Goal: Information Seeking & Learning: Learn about a topic

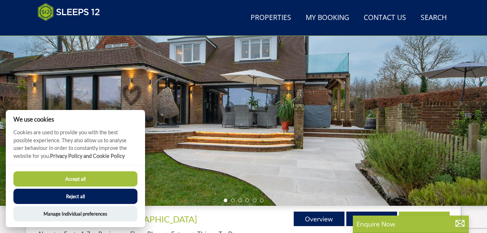
click at [74, 177] on button "Accept all" at bounding box center [75, 178] width 124 height 15
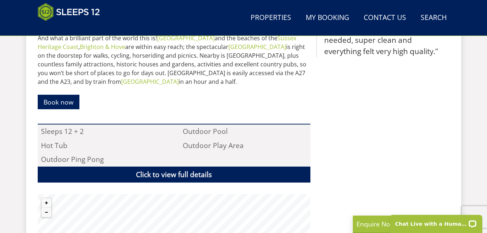
scroll to position [456, 0]
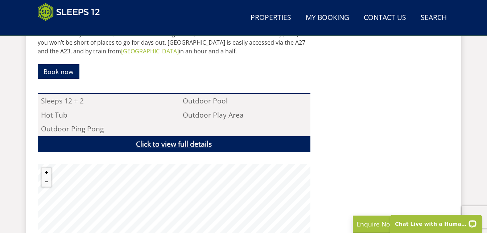
click at [174, 143] on link "Click to view full details" at bounding box center [174, 144] width 273 height 16
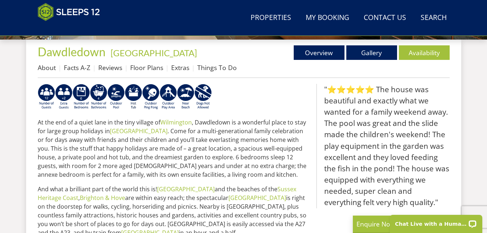
scroll to position [239, 0]
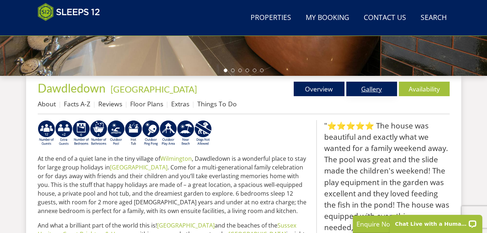
click at [368, 90] on link "Gallery" at bounding box center [371, 89] width 51 height 15
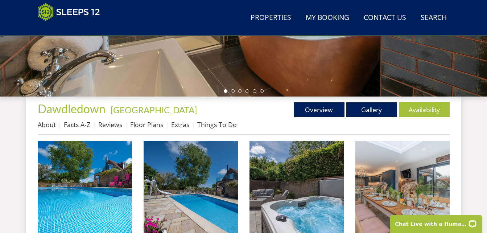
scroll to position [218, 0]
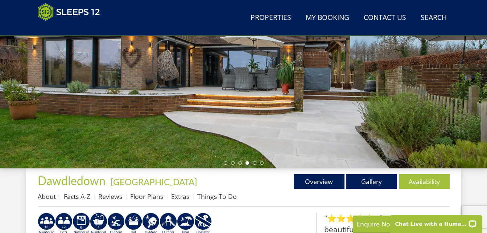
scroll to position [96, 0]
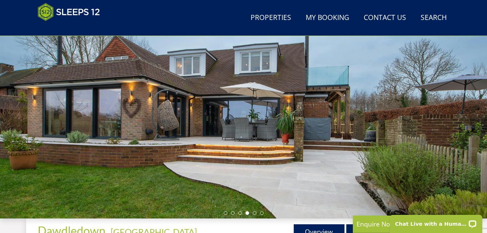
click at [356, 165] on div at bounding box center [243, 91] width 487 height 254
click at [463, 125] on div at bounding box center [243, 91] width 487 height 254
click at [225, 213] on li at bounding box center [226, 213] width 4 height 4
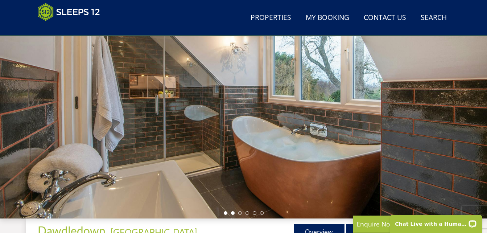
click at [232, 211] on li at bounding box center [233, 213] width 4 height 4
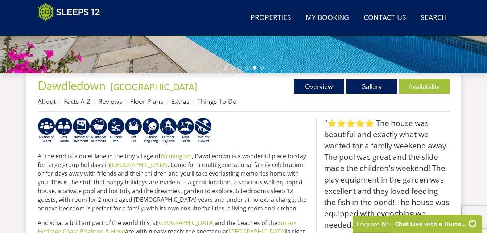
scroll to position [277, 0]
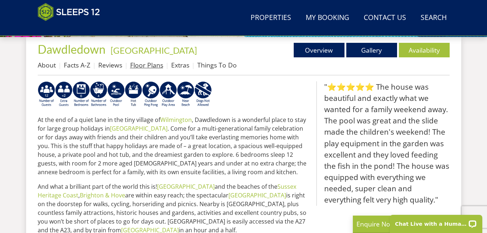
click at [146, 67] on link "Floor Plans" at bounding box center [146, 65] width 33 height 9
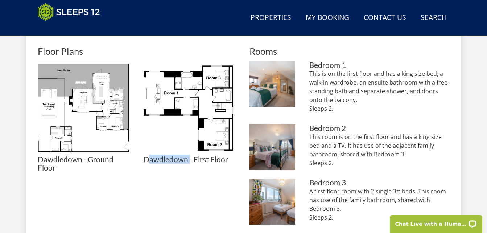
drag, startPoint x: 149, startPoint y: 184, endPoint x: 189, endPoint y: 190, distance: 40.6
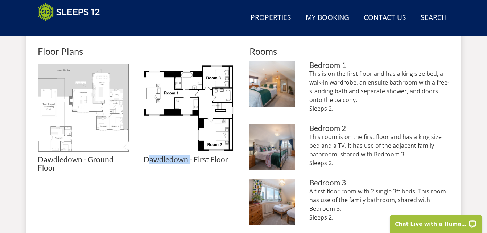
click at [92, 128] on img at bounding box center [85, 108] width 94 height 94
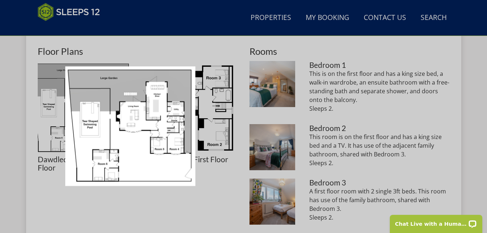
scroll to position [290, 0]
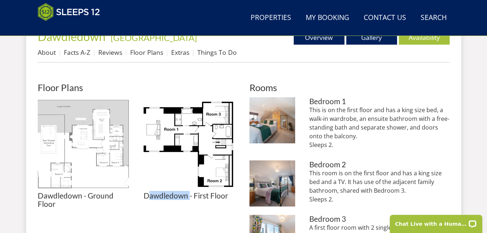
click at [92, 151] on img at bounding box center [85, 144] width 94 height 94
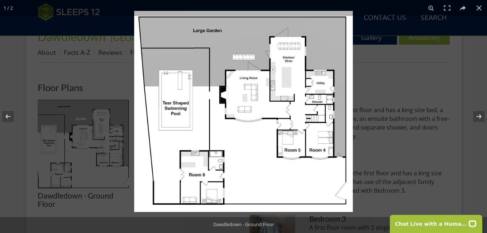
drag, startPoint x: 249, startPoint y: 179, endPoint x: 248, endPoint y: 170, distance: 9.5
click at [248, 170] on img at bounding box center [243, 111] width 219 height 201
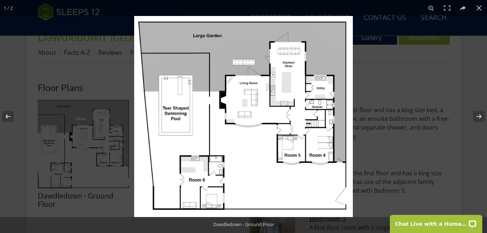
click at [295, 154] on img at bounding box center [243, 116] width 219 height 201
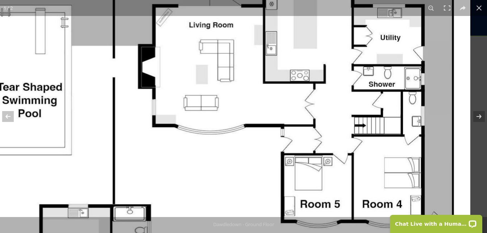
drag, startPoint x: 264, startPoint y: 150, endPoint x: 207, endPoint y: 209, distance: 82.1
click at [207, 209] on img at bounding box center [198, 107] width 544 height 499
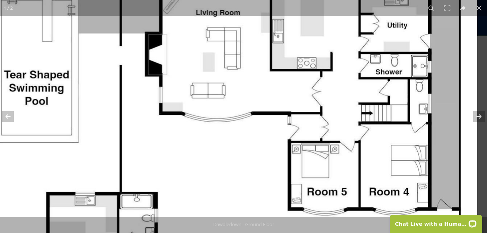
drag, startPoint x: 243, startPoint y: 171, endPoint x: 207, endPoint y: 167, distance: 36.5
click at [207, 167] on img at bounding box center [205, 95] width 544 height 499
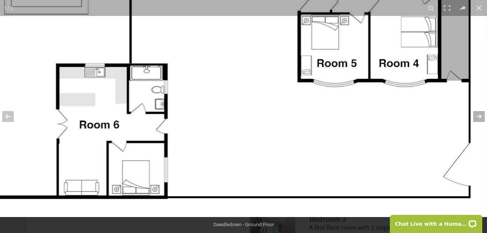
click at [478, 117] on button at bounding box center [474, 116] width 25 height 36
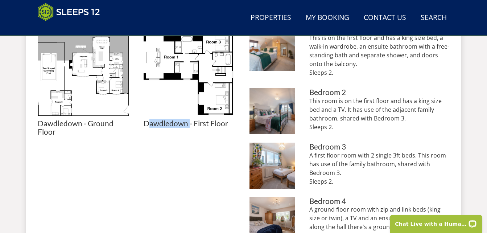
scroll to position [363, 0]
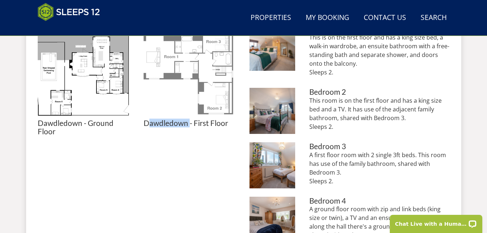
click at [203, 73] on img at bounding box center [191, 72] width 94 height 94
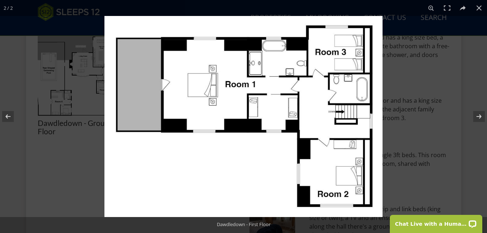
click at [273, 115] on img at bounding box center [243, 116] width 278 height 201
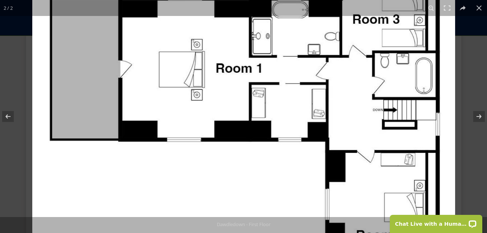
drag, startPoint x: 265, startPoint y: 168, endPoint x: 263, endPoint y: 171, distance: 4.2
click at [263, 171] on img at bounding box center [243, 116] width 423 height 305
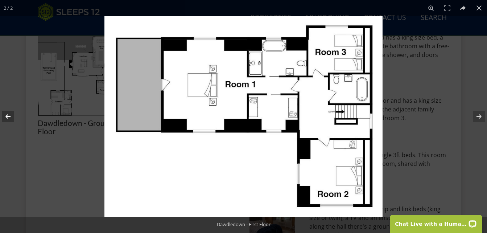
click at [10, 115] on button at bounding box center [12, 116] width 25 height 36
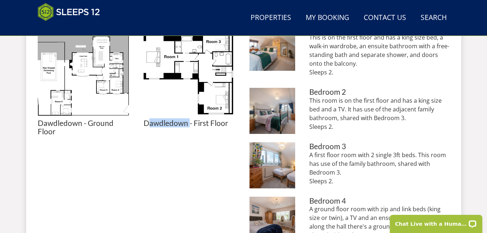
drag, startPoint x: 170, startPoint y: 166, endPoint x: 178, endPoint y: 186, distance: 21.8
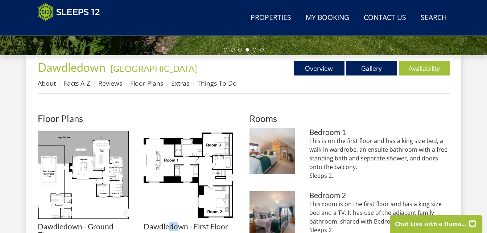
scroll to position [254, 0]
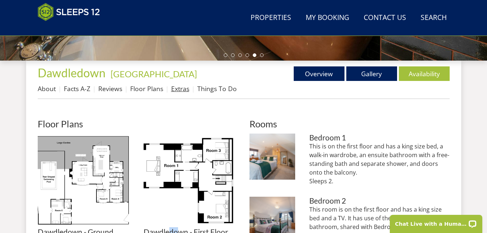
click at [182, 87] on link "Extras" at bounding box center [180, 88] width 18 height 9
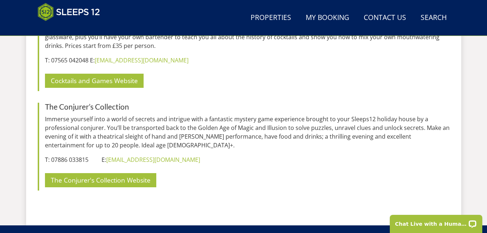
scroll to position [1559, 0]
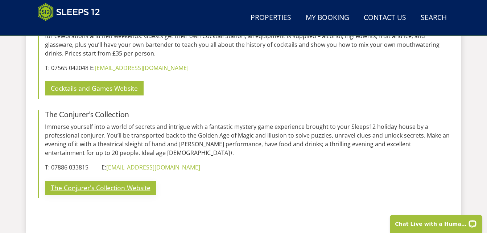
click at [111, 181] on link "The Conjurer's Collection Website" at bounding box center [100, 188] width 111 height 14
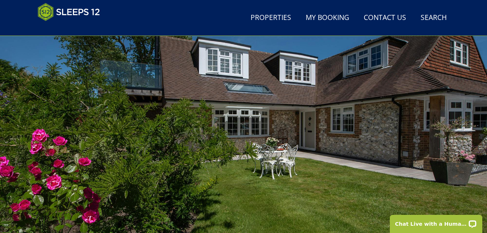
scroll to position [46, 0]
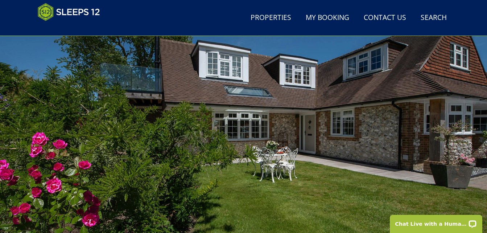
click at [368, 162] on div at bounding box center [243, 142] width 487 height 254
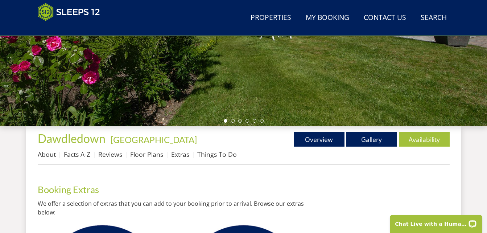
scroll to position [191, 0]
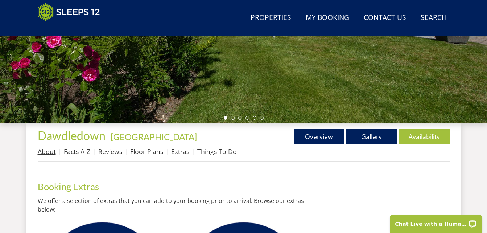
click at [48, 152] on link "About" at bounding box center [47, 151] width 18 height 9
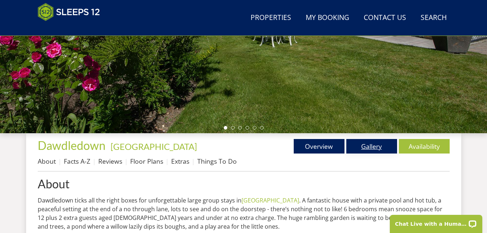
click at [372, 148] on link "Gallery" at bounding box center [371, 146] width 51 height 15
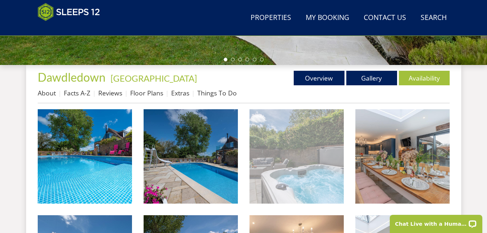
scroll to position [254, 0]
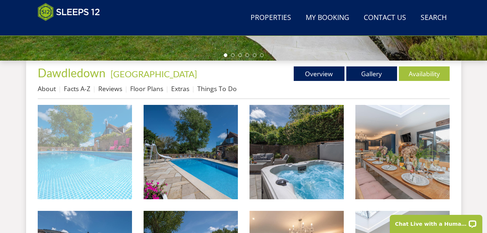
click at [80, 164] on img at bounding box center [85, 152] width 94 height 94
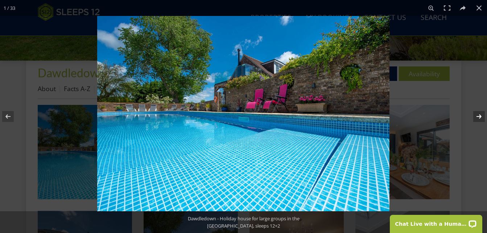
click at [483, 117] on button at bounding box center [474, 116] width 25 height 36
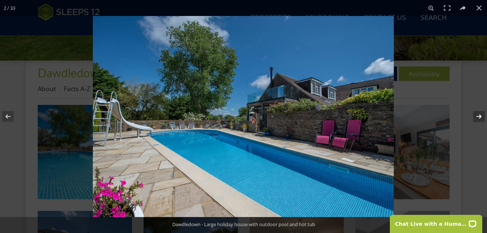
click at [483, 117] on button at bounding box center [474, 116] width 25 height 36
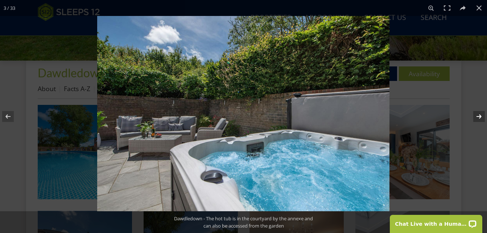
click at [483, 117] on button at bounding box center [474, 116] width 25 height 36
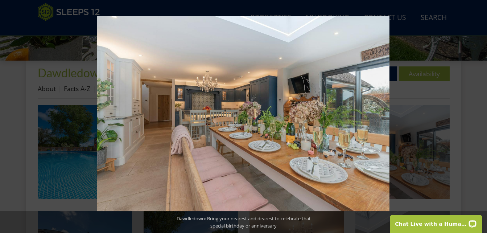
click at [483, 117] on button at bounding box center [474, 116] width 25 height 36
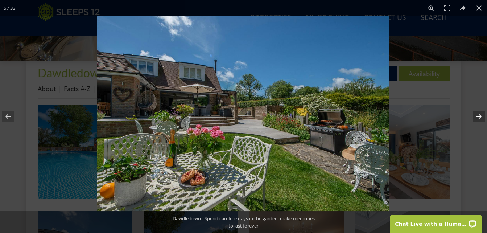
click at [479, 117] on button at bounding box center [474, 116] width 25 height 36
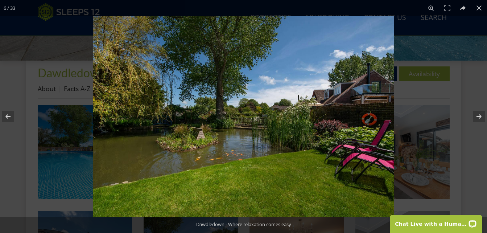
click at [236, 163] on img at bounding box center [243, 116] width 301 height 201
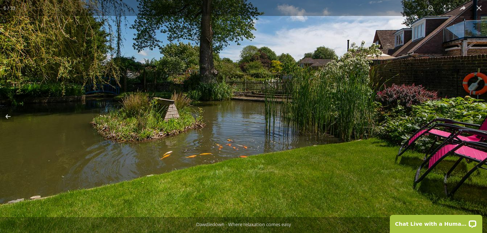
click at [305, 163] on img at bounding box center [249, 78] width 544 height 363
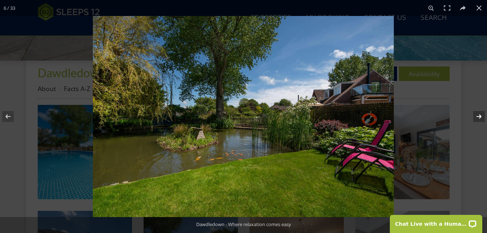
click at [478, 116] on button at bounding box center [474, 116] width 25 height 36
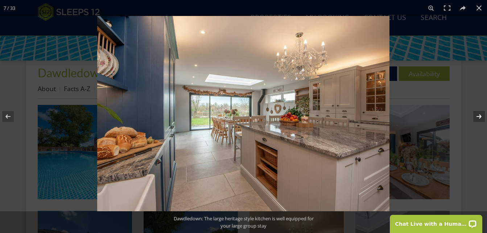
click at [478, 116] on button at bounding box center [474, 116] width 25 height 36
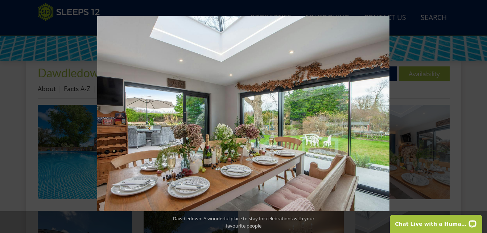
click at [478, 116] on button at bounding box center [474, 116] width 25 height 36
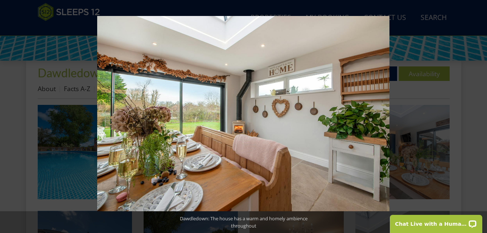
click at [478, 116] on button at bounding box center [474, 116] width 25 height 36
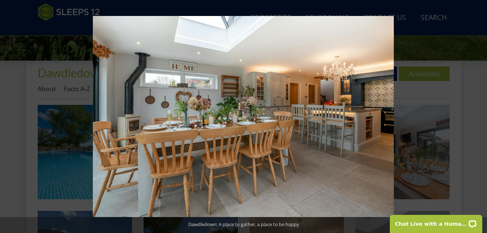
click at [478, 116] on button at bounding box center [474, 116] width 25 height 36
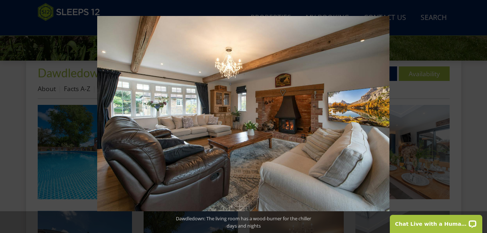
click at [478, 116] on button at bounding box center [474, 116] width 25 height 36
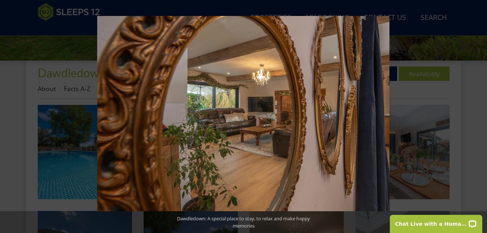
click at [478, 116] on button at bounding box center [474, 116] width 25 height 36
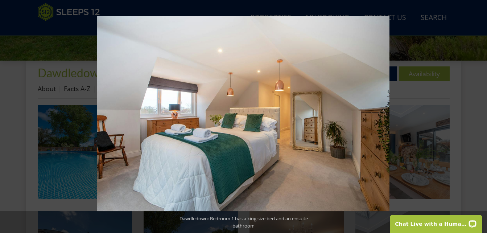
click at [478, 116] on button at bounding box center [474, 116] width 25 height 36
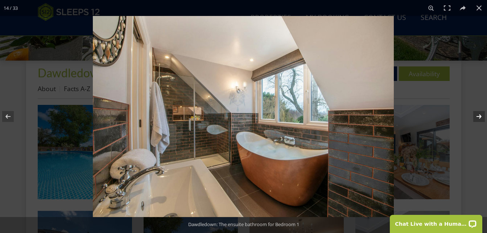
click at [480, 116] on button at bounding box center [474, 116] width 25 height 36
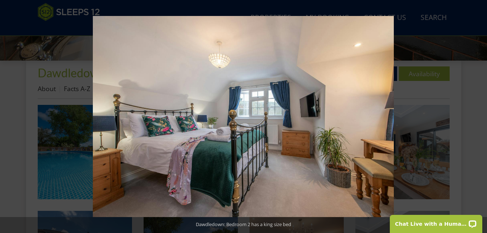
click at [480, 116] on button at bounding box center [474, 116] width 25 height 36
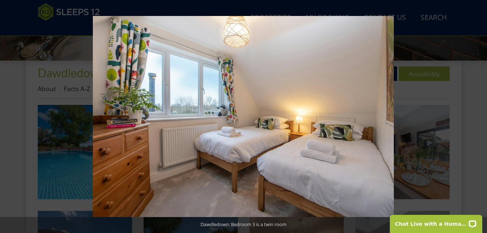
click at [480, 116] on button at bounding box center [474, 116] width 25 height 36
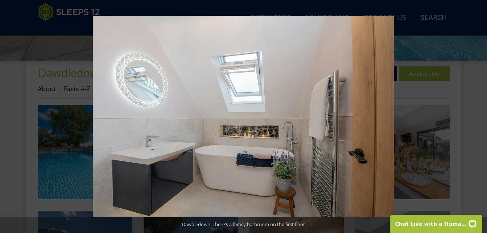
click at [480, 116] on button at bounding box center [474, 116] width 25 height 36
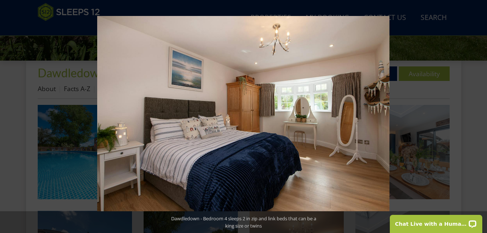
click at [480, 116] on button at bounding box center [474, 116] width 25 height 36
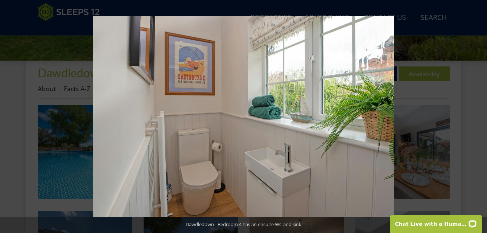
click at [480, 116] on button at bounding box center [474, 116] width 25 height 36
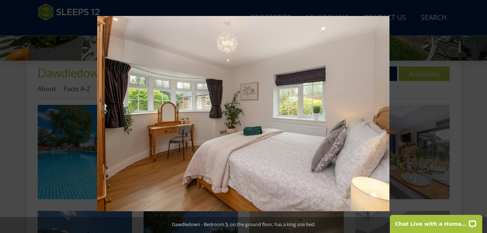
click at [480, 116] on button at bounding box center [474, 116] width 25 height 36
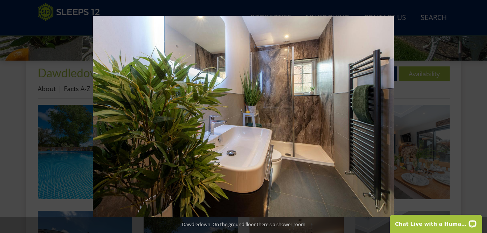
click at [480, 116] on button at bounding box center [474, 116] width 25 height 36
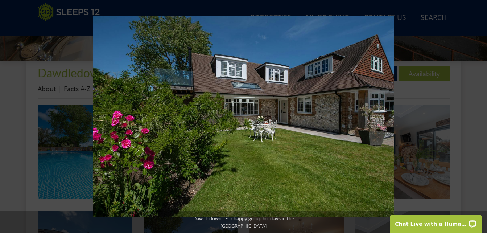
click at [480, 116] on button at bounding box center [474, 116] width 25 height 36
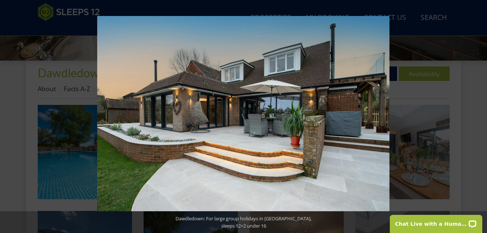
click at [480, 116] on button at bounding box center [474, 116] width 25 height 36
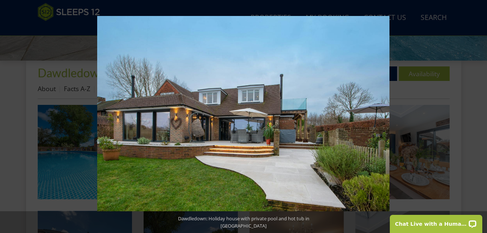
click at [480, 116] on button at bounding box center [474, 116] width 25 height 36
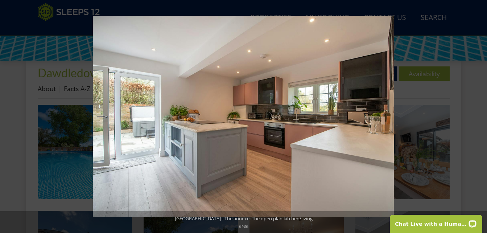
click at [480, 116] on button at bounding box center [474, 116] width 25 height 36
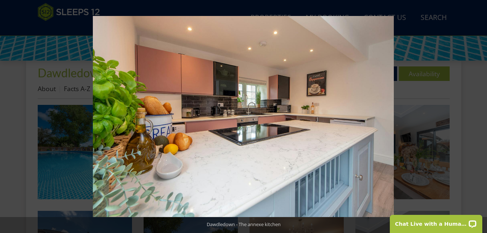
click at [480, 116] on button at bounding box center [474, 116] width 25 height 36
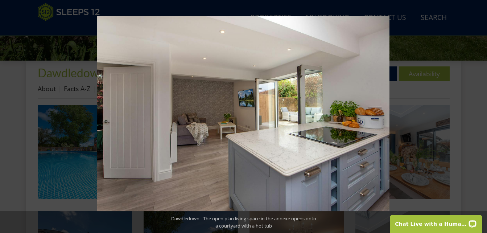
click at [480, 116] on button at bounding box center [474, 116] width 25 height 36
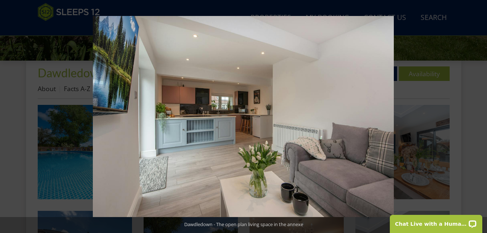
click at [480, 116] on button at bounding box center [474, 116] width 25 height 36
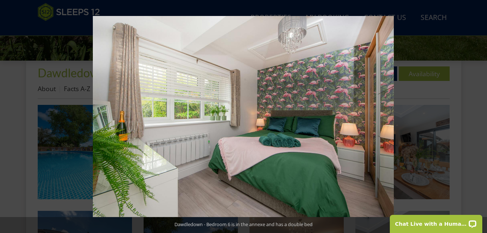
click at [480, 116] on button at bounding box center [474, 116] width 25 height 36
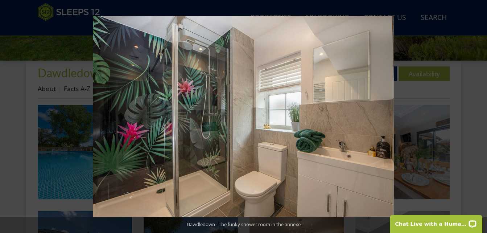
click at [480, 116] on button at bounding box center [474, 116] width 25 height 36
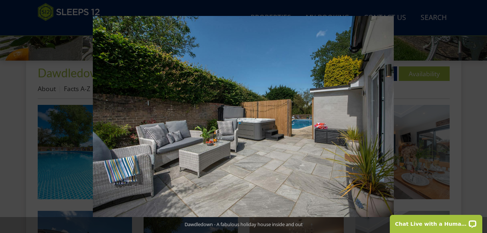
click at [480, 116] on button at bounding box center [474, 116] width 25 height 36
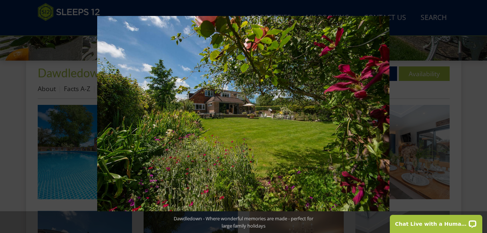
click at [480, 116] on button at bounding box center [474, 116] width 25 height 36
